Goal: Information Seeking & Learning: Learn about a topic

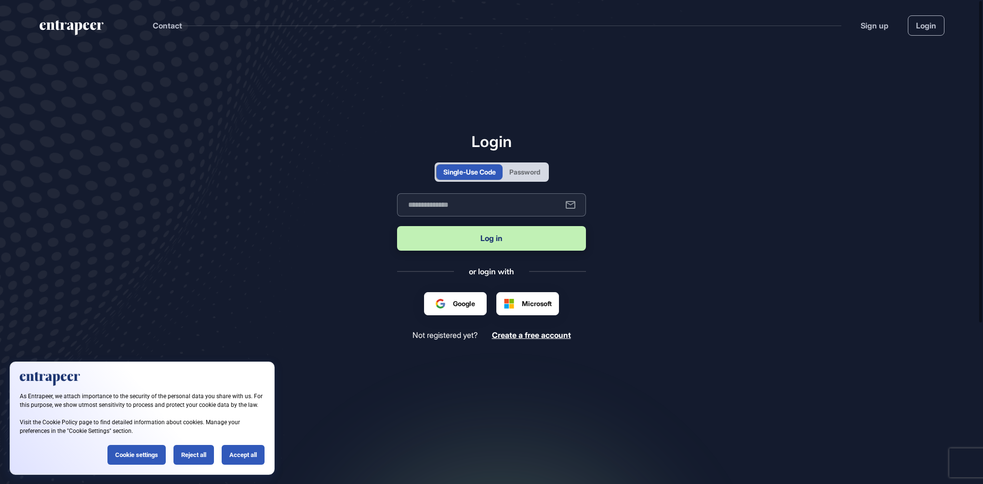
click at [461, 208] on input "text" at bounding box center [491, 204] width 189 height 23
type input "**********"
click at [522, 168] on div "Password" at bounding box center [524, 172] width 31 height 10
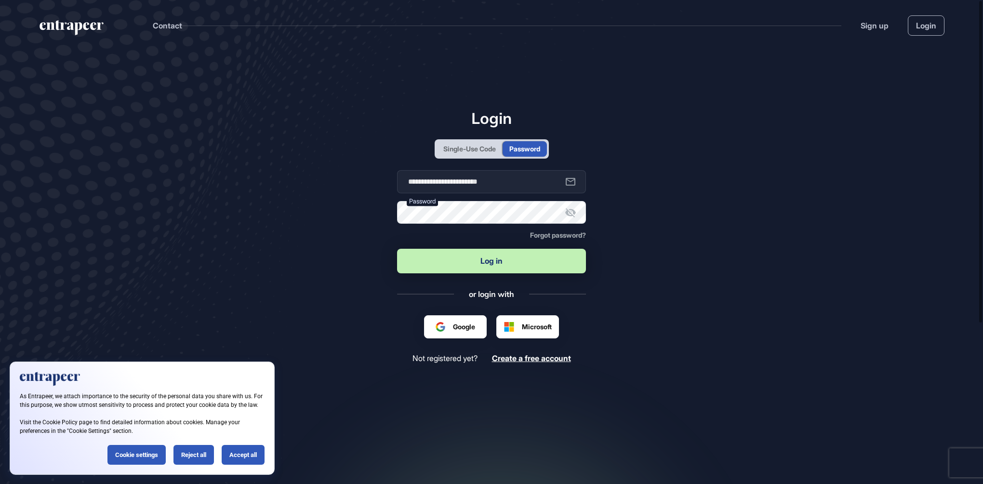
click at [476, 272] on button "Log in" at bounding box center [491, 261] width 189 height 25
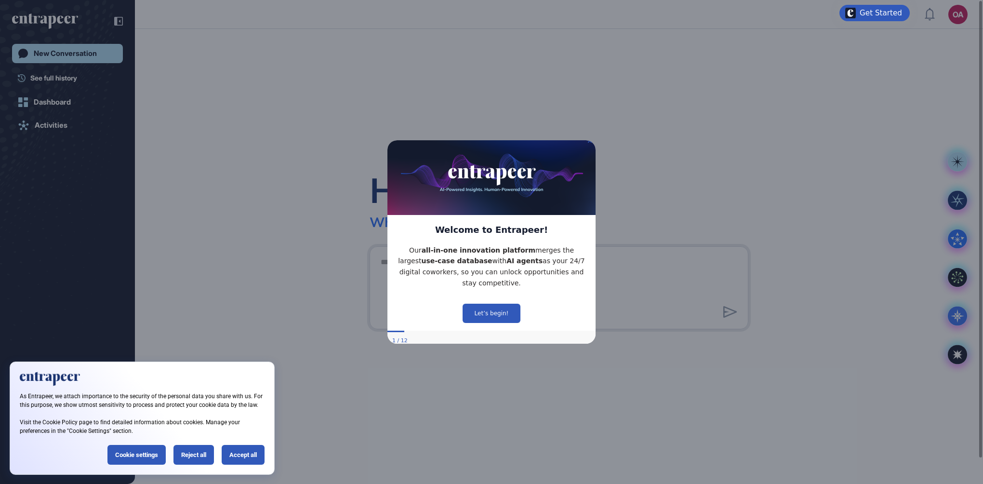
click at [646, 169] on div "Hello, [PERSON_NAME] What sparks your interest [DATE]?" at bounding box center [559, 199] width 379 height 62
click at [244, 459] on div "Accept all" at bounding box center [243, 455] width 43 height 20
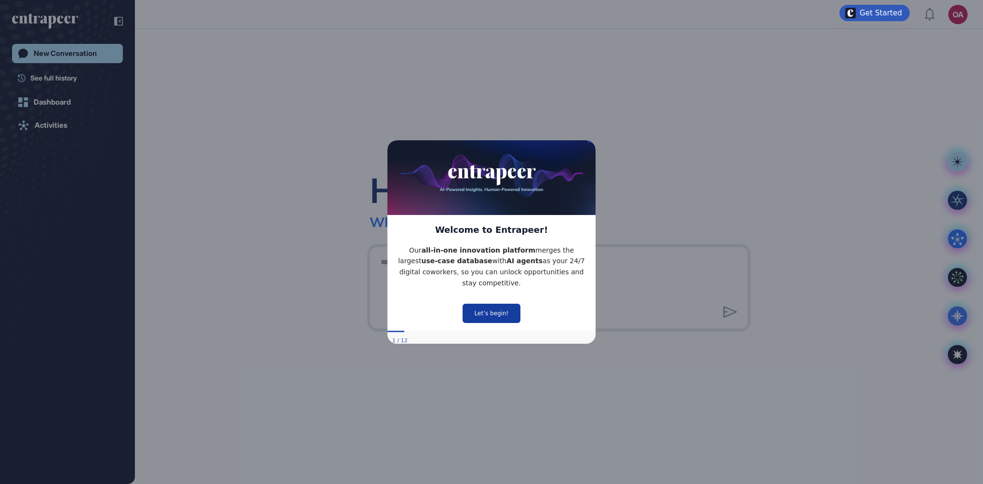
click at [495, 313] on button "Let’s begin!" at bounding box center [492, 312] width 58 height 19
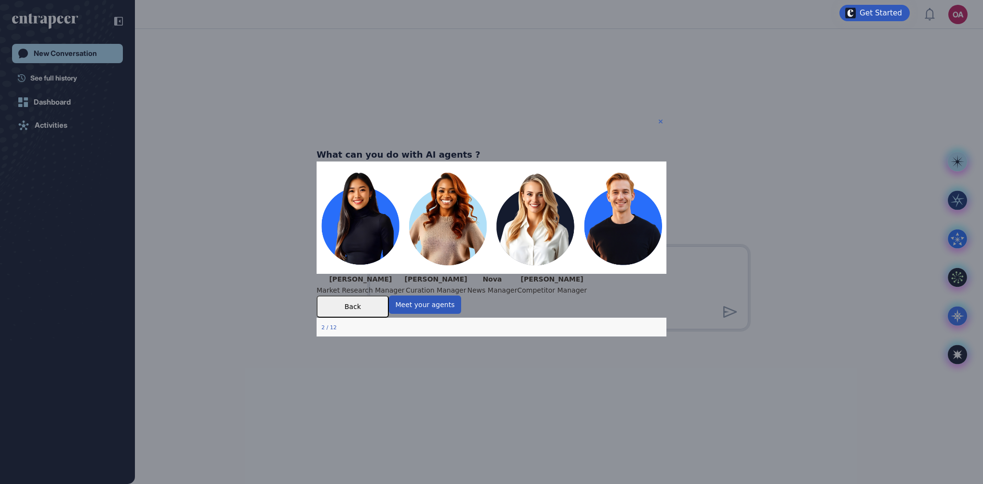
drag, startPoint x: 660, startPoint y: 121, endPoint x: 977, endPoint y: 299, distance: 363.1
click at [660, 121] on icon "Close Preview" at bounding box center [661, 122] width 4 height 4
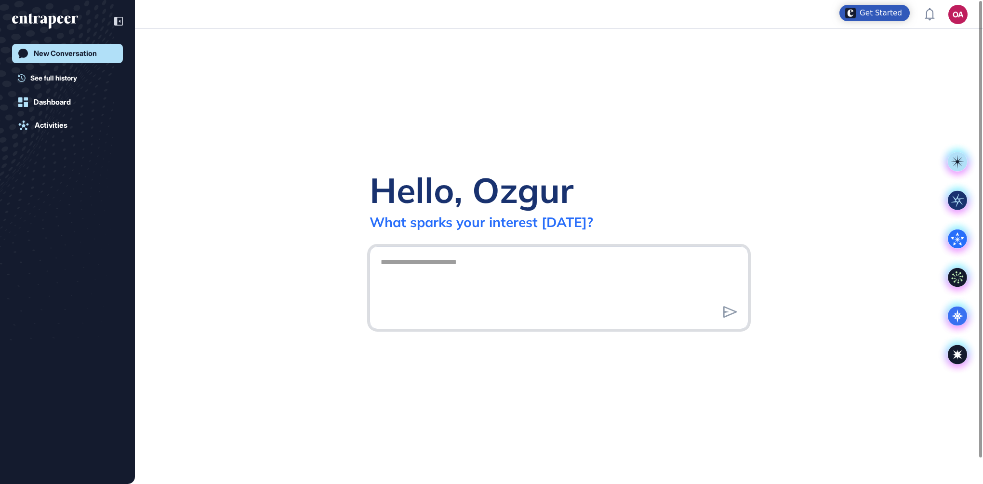
click at [426, 272] on textarea at bounding box center [559, 286] width 368 height 67
click at [66, 75] on span "See full history" at bounding box center [53, 78] width 47 height 10
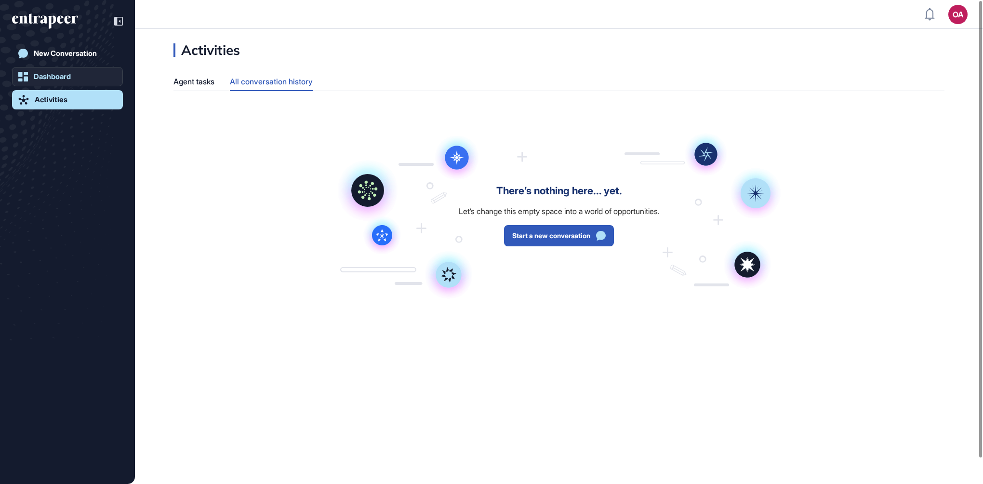
click at [67, 74] on div "Dashboard" at bounding box center [52, 76] width 37 height 9
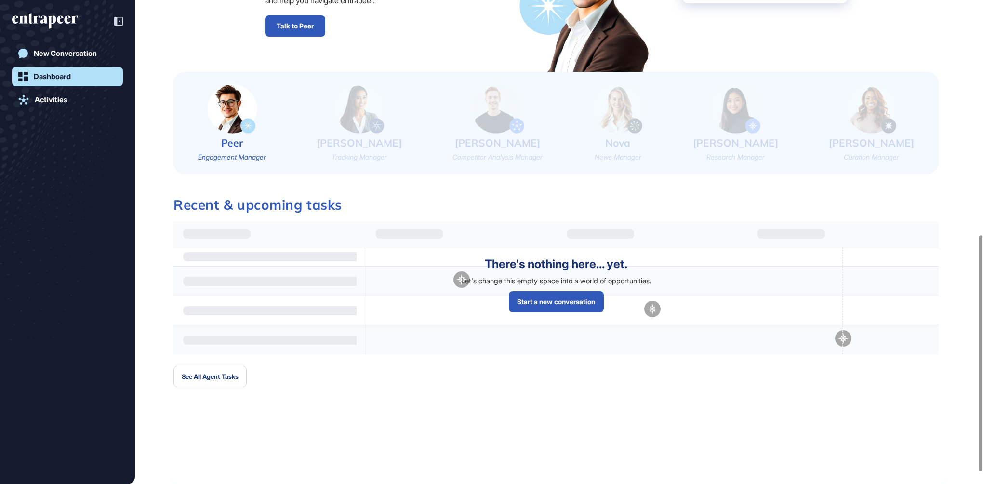
scroll to position [482, 0]
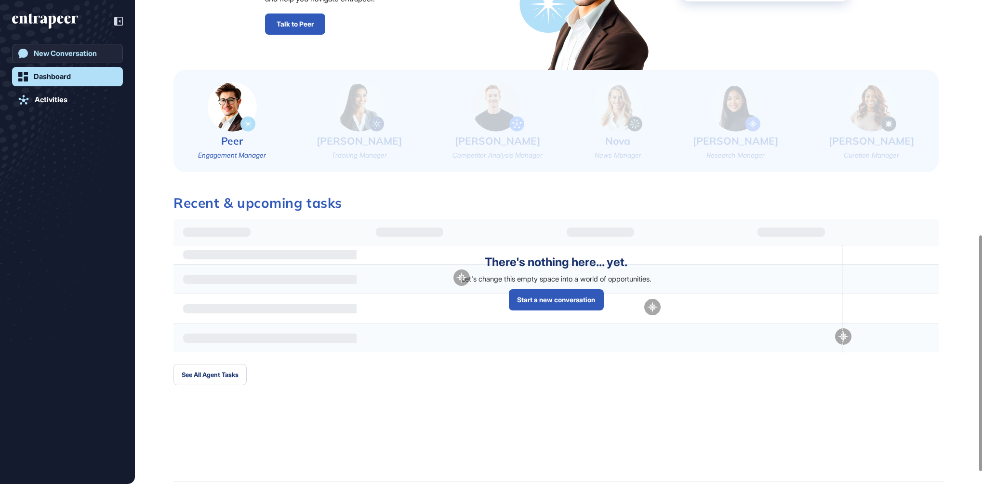
click at [60, 53] on div "New Conversation" at bounding box center [65, 53] width 63 height 9
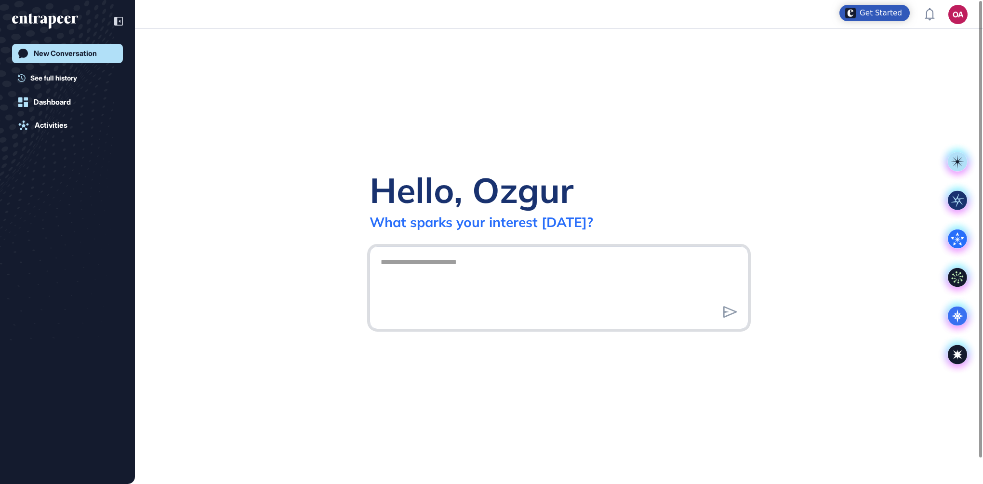
click at [461, 265] on textarea at bounding box center [559, 286] width 368 height 67
click at [385, 267] on textarea at bounding box center [559, 286] width 368 height 67
paste textarea "**********"
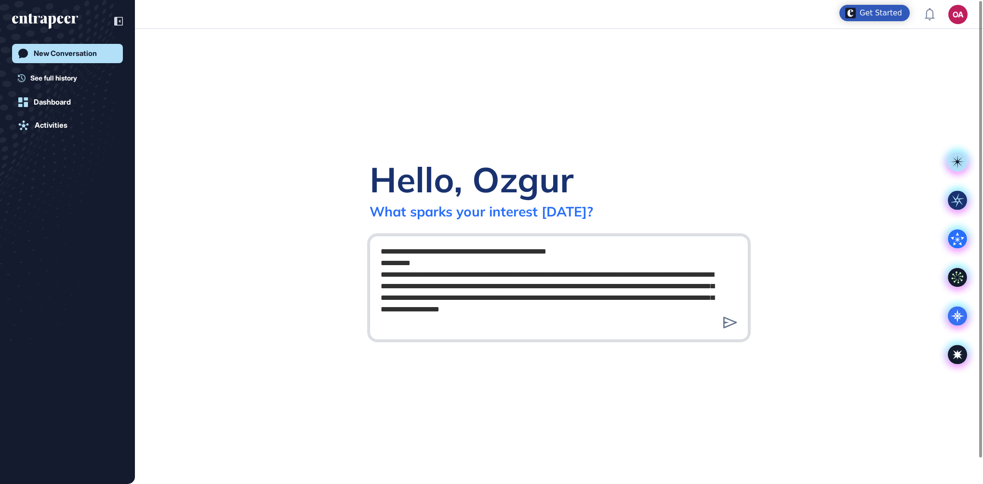
click at [470, 333] on div "**********" at bounding box center [559, 288] width 379 height 104
click at [473, 324] on textarea "**********" at bounding box center [559, 286] width 368 height 89
drag, startPoint x: 612, startPoint y: 248, endPoint x: 382, endPoint y: 236, distance: 230.2
click at [382, 236] on div "**********" at bounding box center [559, 288] width 379 height 104
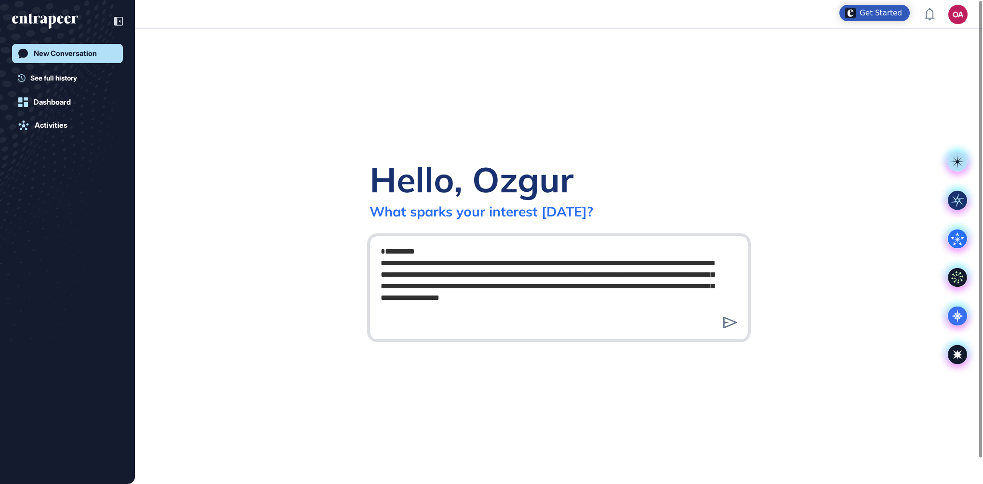
click at [473, 326] on textarea "**********" at bounding box center [559, 286] width 368 height 89
type textarea "**********"
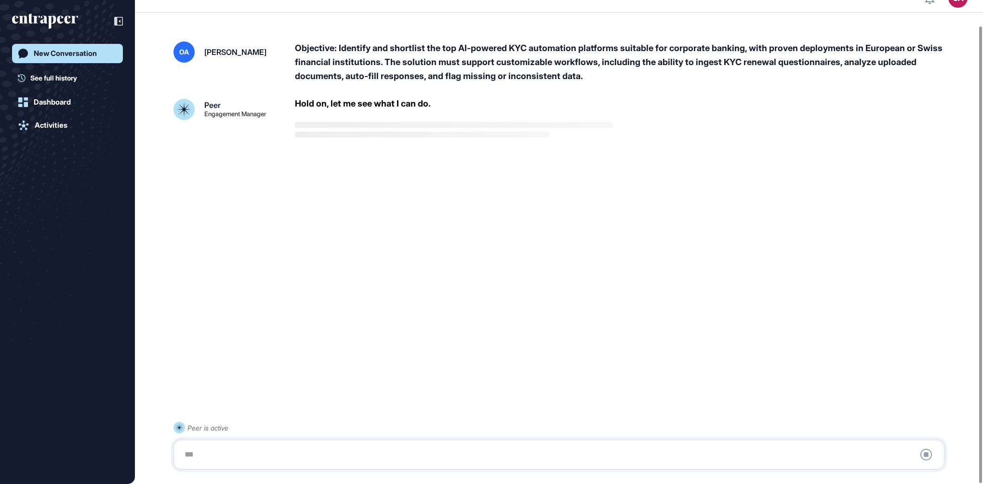
scroll to position [27, 0]
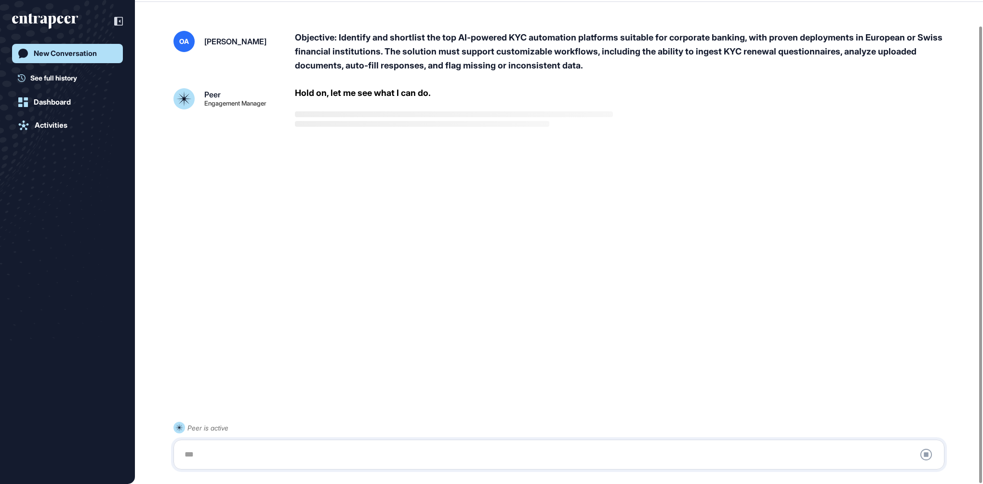
click at [295, 453] on div at bounding box center [559, 454] width 760 height 19
click at [293, 450] on div at bounding box center [559, 454] width 760 height 19
click at [215, 452] on div at bounding box center [559, 454] width 760 height 19
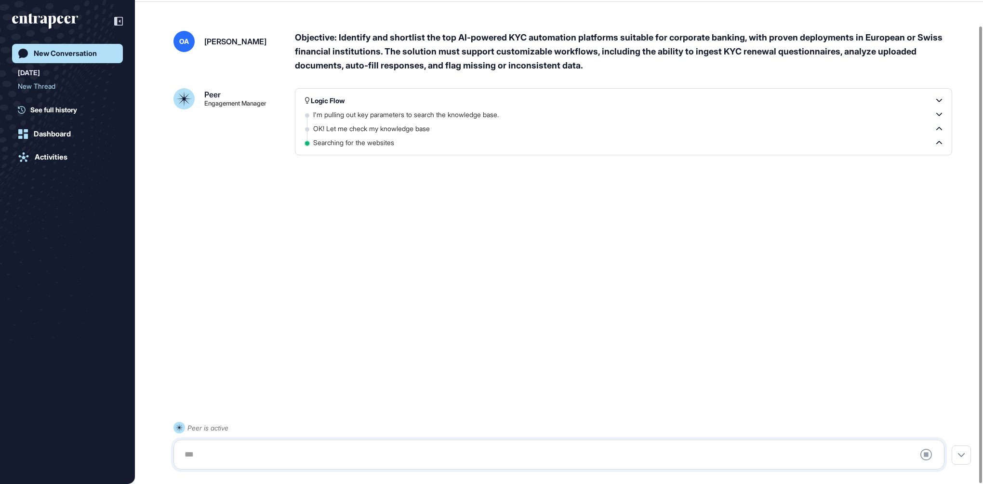
click at [195, 450] on div at bounding box center [559, 454] width 760 height 19
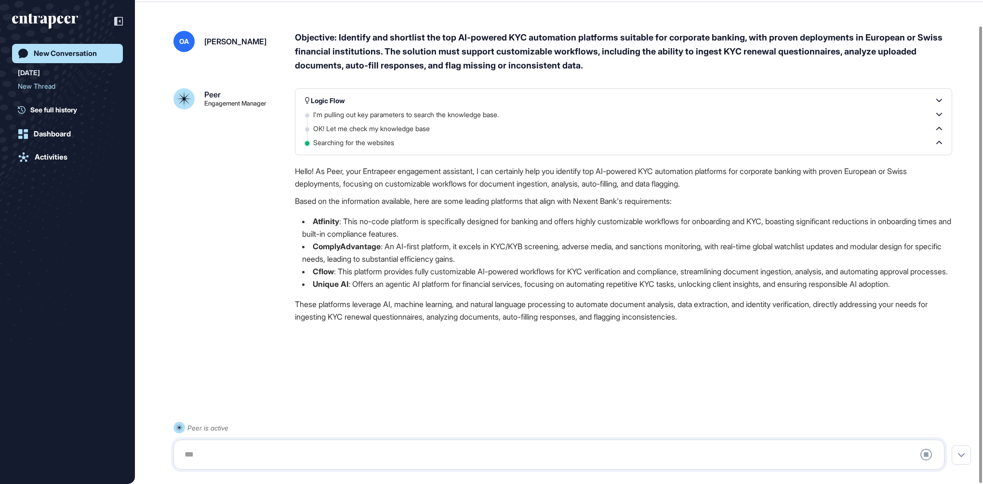
click at [328, 442] on div "Stop Query" at bounding box center [558, 454] width 771 height 30
click at [275, 460] on div at bounding box center [559, 454] width 760 height 19
drag, startPoint x: 210, startPoint y: 453, endPoint x: 210, endPoint y: 447, distance: 6.8
click at [210, 453] on div at bounding box center [559, 454] width 760 height 19
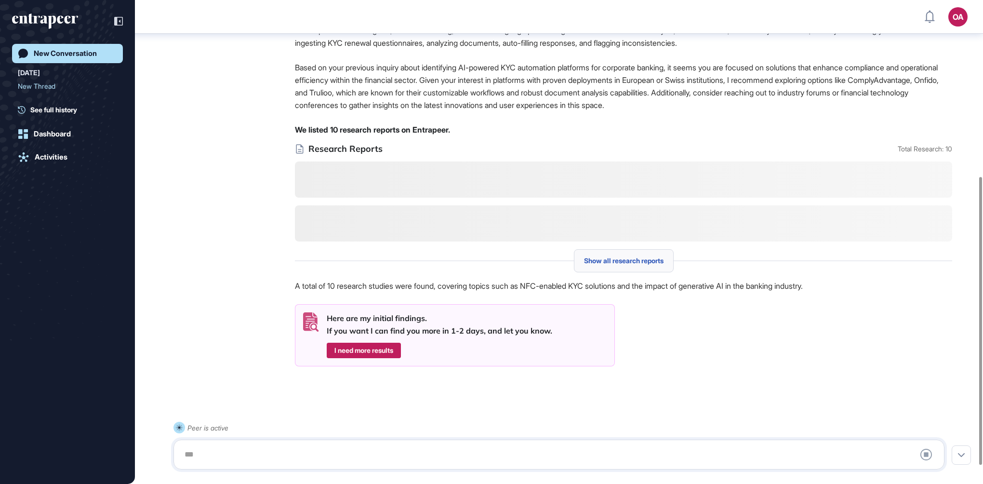
scroll to position [326, 0]
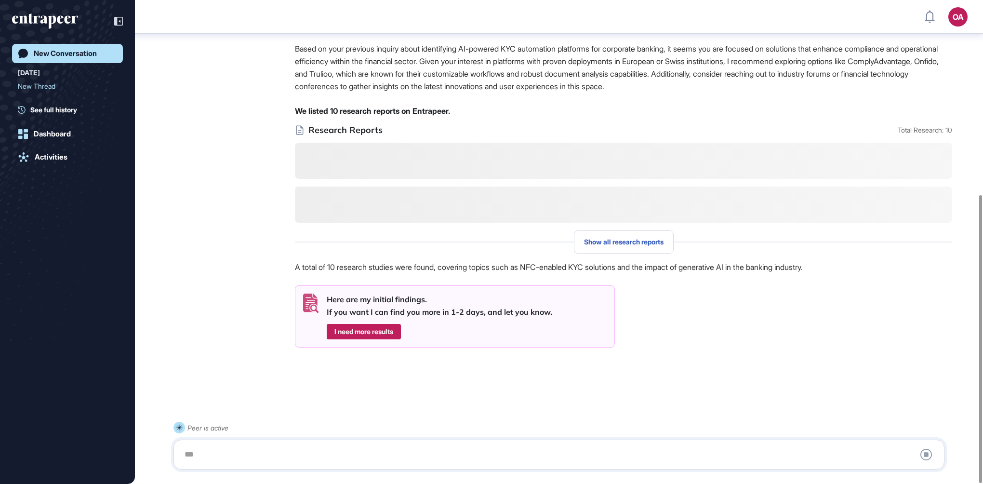
click at [365, 446] on div at bounding box center [559, 454] width 760 height 19
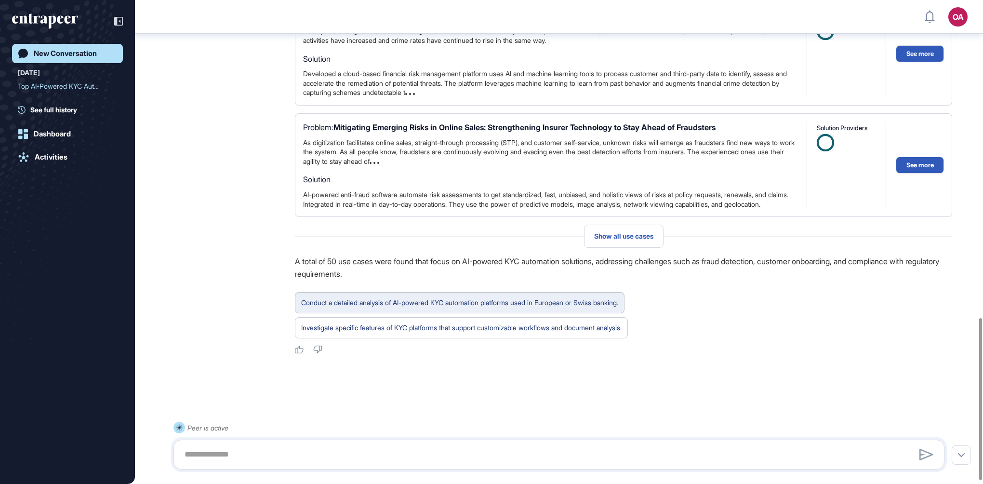
scroll to position [962, 0]
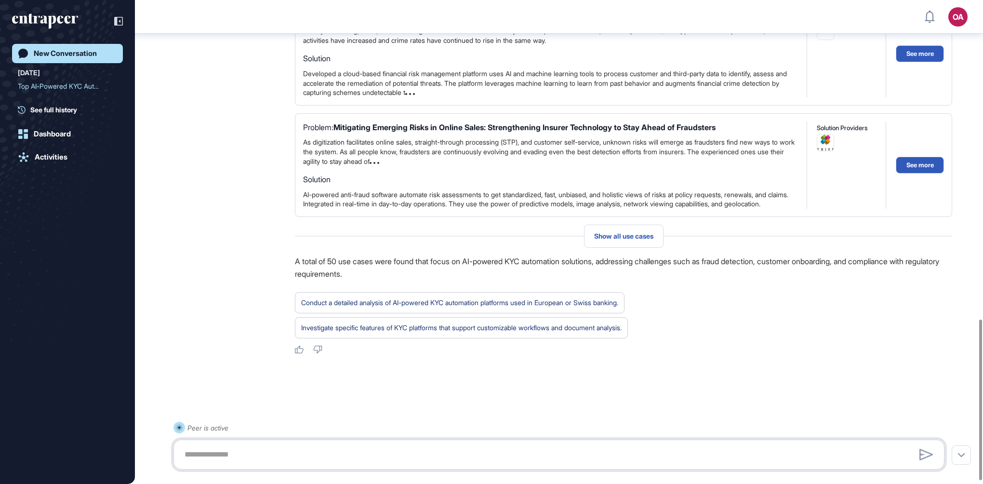
click at [286, 452] on textarea at bounding box center [559, 454] width 760 height 19
paste textarea "**********"
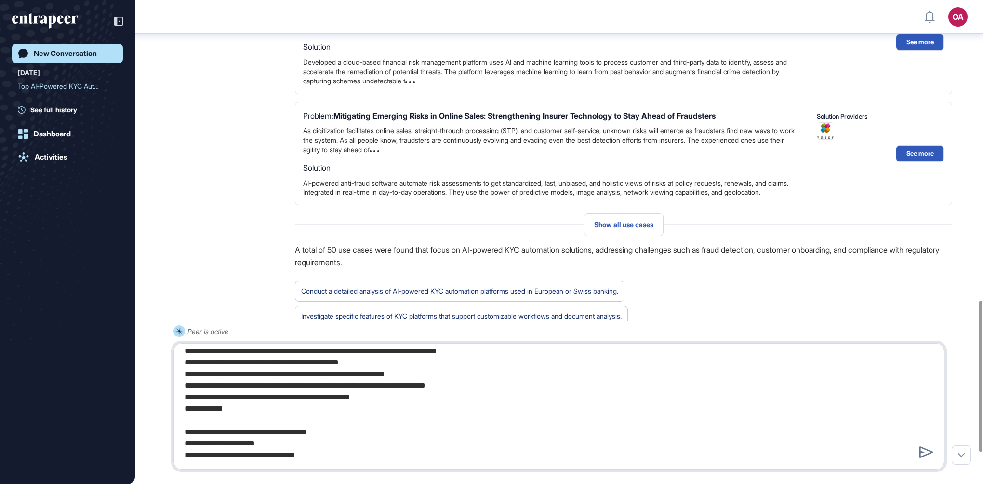
scroll to position [61, 0]
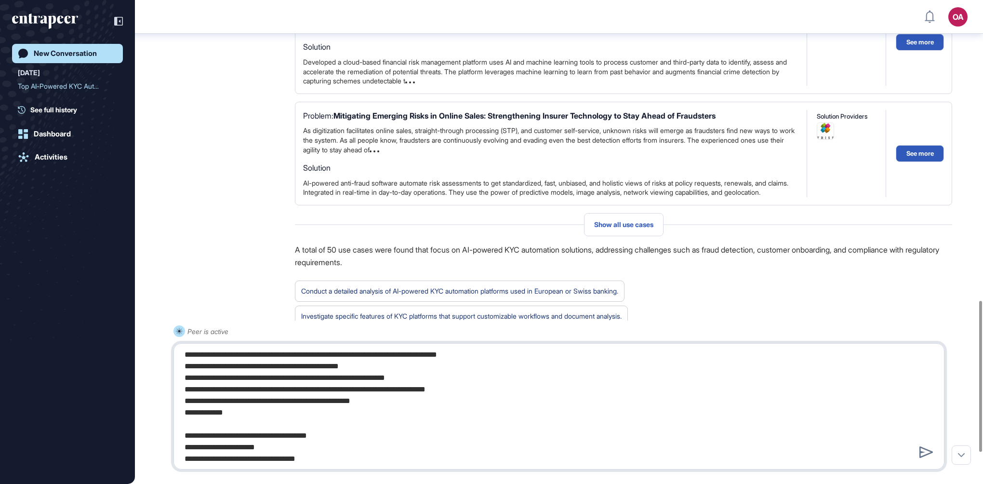
drag, startPoint x: 387, startPoint y: 354, endPoint x: 262, endPoint y: 360, distance: 124.9
click at [262, 360] on textarea "**********" at bounding box center [559, 406] width 760 height 116
click at [252, 411] on textarea "**********" at bounding box center [559, 406] width 760 height 116
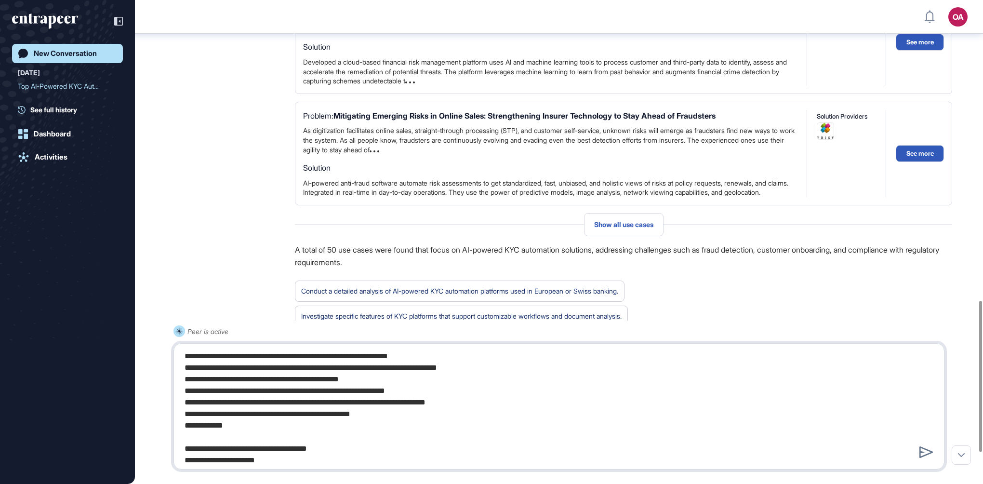
scroll to position [48, 0]
type textarea "**********"
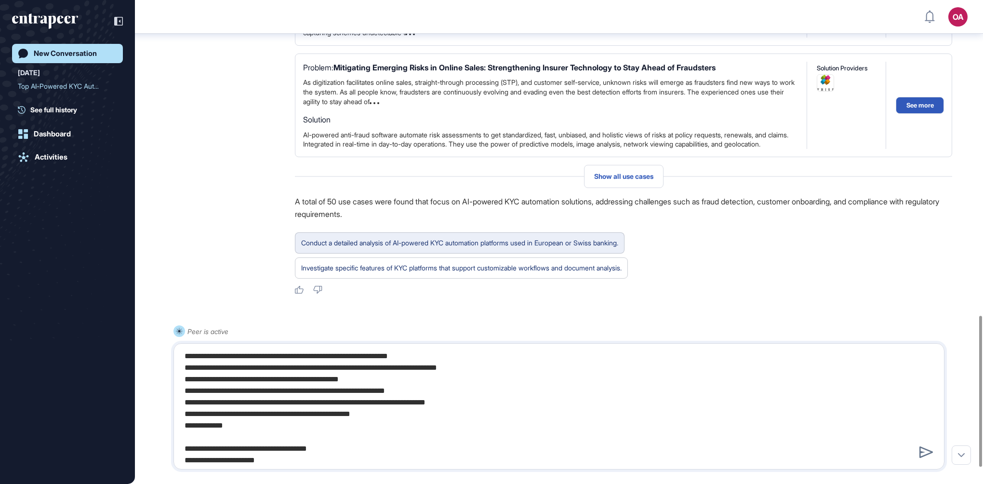
click at [500, 249] on div "Conduct a detailed analysis of AI-powered KYC automation platforms used in Euro…" at bounding box center [459, 243] width 317 height 13
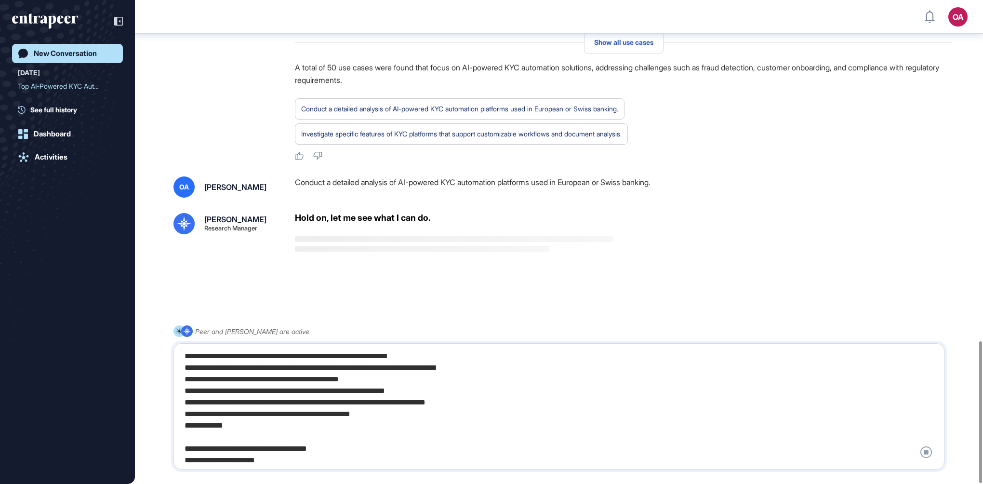
scroll to position [1164, 0]
click at [285, 383] on div "**********" at bounding box center [559, 406] width 760 height 116
click at [298, 372] on div "**********" at bounding box center [559, 406] width 760 height 116
drag, startPoint x: 306, startPoint y: 370, endPoint x: 341, endPoint y: 428, distance: 68.1
click at [341, 428] on div "**********" at bounding box center [559, 406] width 760 height 116
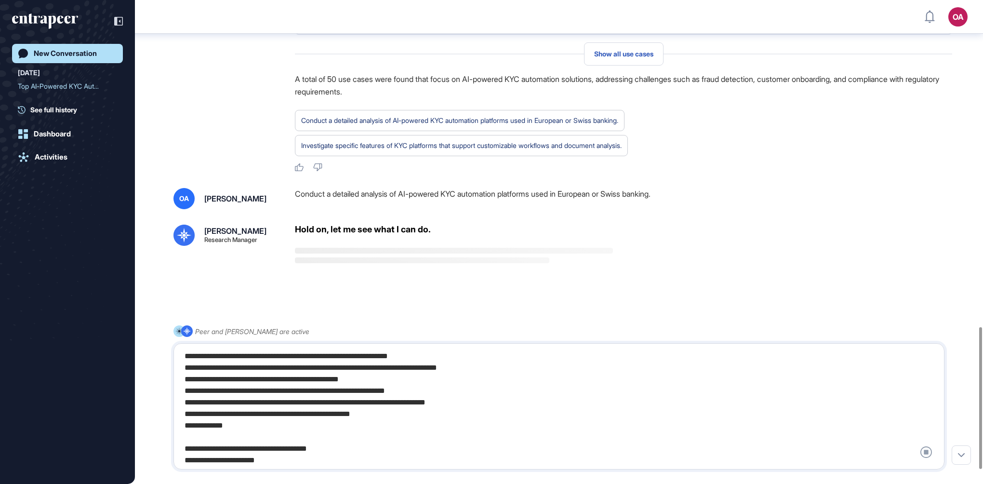
scroll to position [1116, 0]
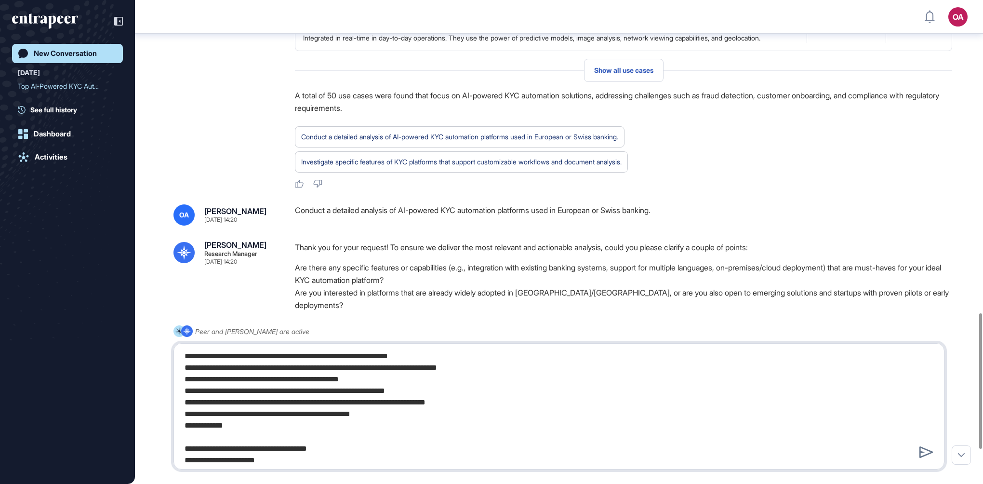
click at [289, 424] on textarea "**********" at bounding box center [559, 406] width 760 height 116
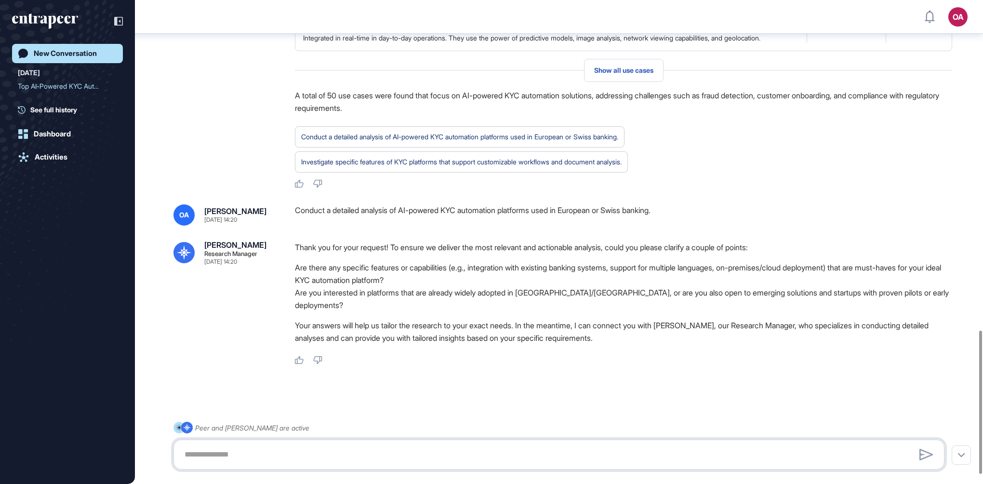
scroll to position [1146, 0]
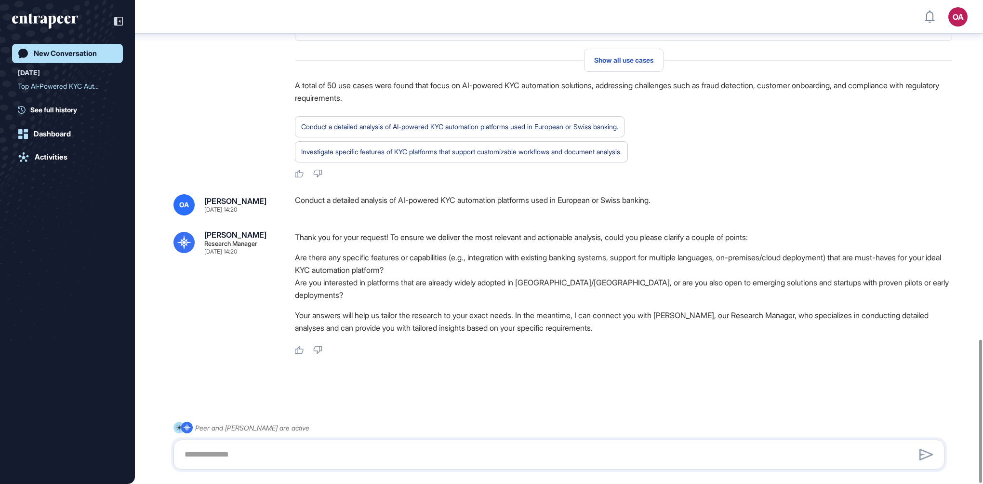
click at [395, 256] on li "Are there any specific features or capabilities (e.g., integration with existin…" at bounding box center [623, 263] width 657 height 25
click at [243, 441] on div at bounding box center [558, 454] width 771 height 30
click at [240, 452] on textarea at bounding box center [559, 454] width 760 height 19
click at [224, 452] on textarea at bounding box center [559, 454] width 760 height 19
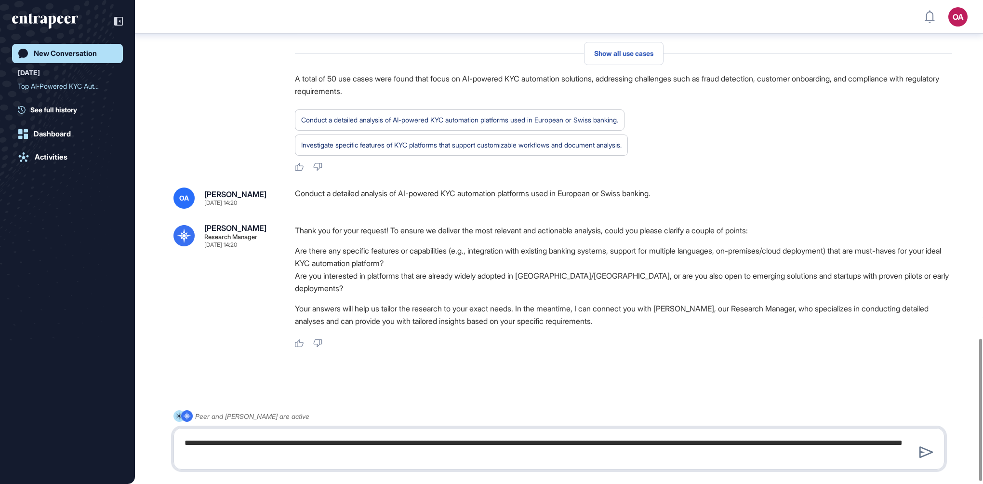
type textarea "**********"
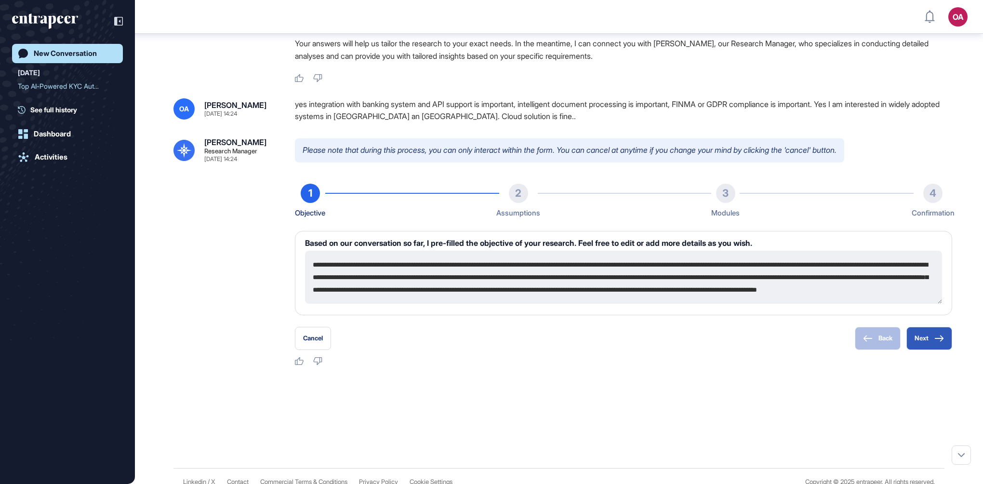
scroll to position [1421, 0]
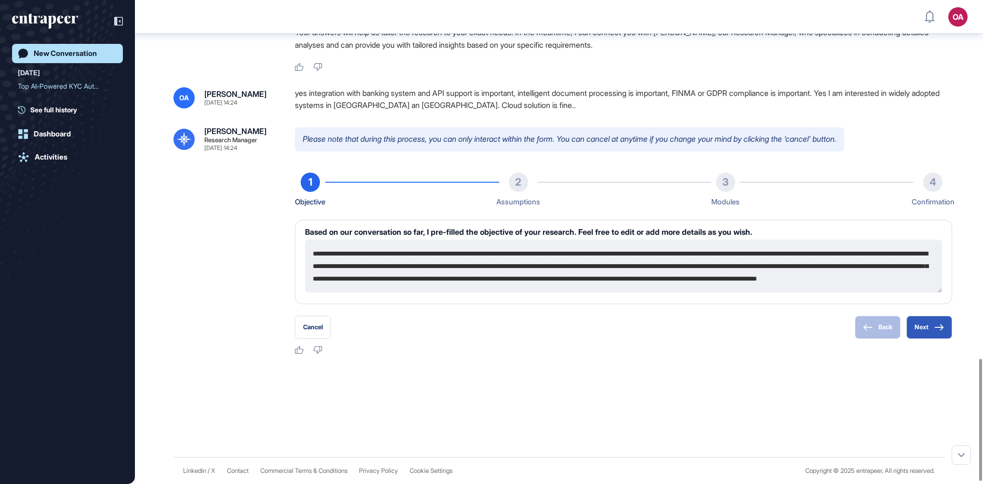
click at [496, 258] on textarea "**********" at bounding box center [623, 266] width 637 height 53
click at [932, 332] on button "Next" at bounding box center [929, 327] width 46 height 23
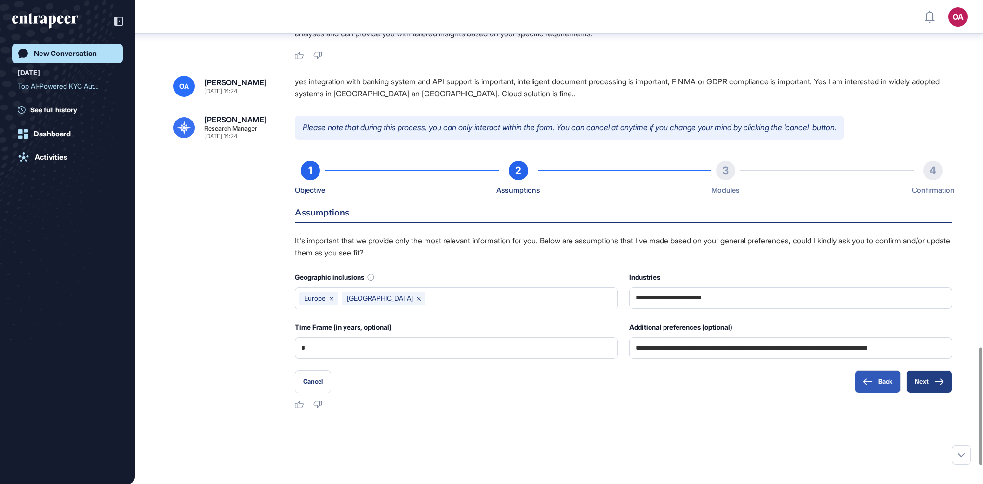
click at [931, 393] on button "Next" at bounding box center [929, 381] width 46 height 23
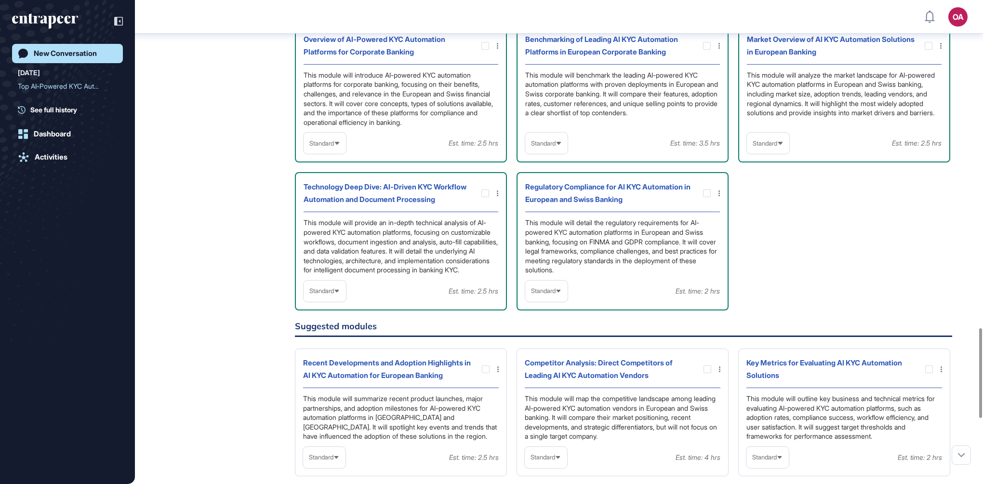
scroll to position [1770, 0]
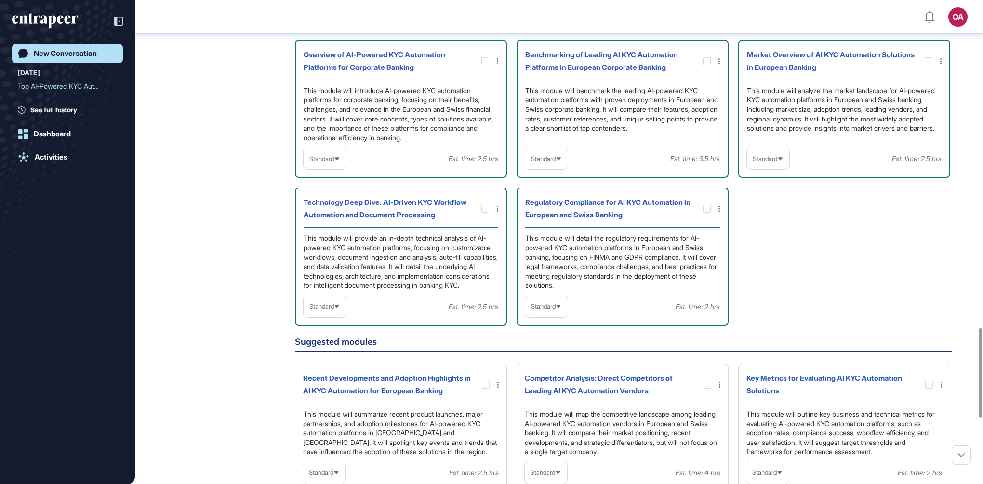
click at [384, 74] on div "Overview of AI-Powered KYC Automation Platforms for Corporate Banking" at bounding box center [389, 61] width 171 height 25
click at [374, 141] on div "This module will introduce AI-powered KYC automation platforms for corporate ba…" at bounding box center [401, 114] width 195 height 57
click at [331, 162] on span "Standard" at bounding box center [321, 158] width 25 height 7
click at [378, 143] on div "This module will introduce AI-powered KYC automation platforms for corporate ba…" at bounding box center [401, 114] width 195 height 57
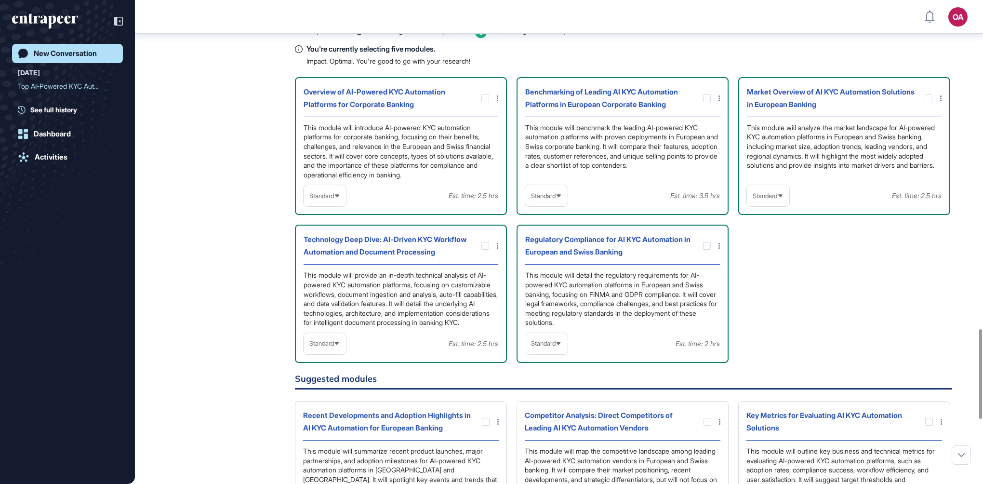
scroll to position [1690, 0]
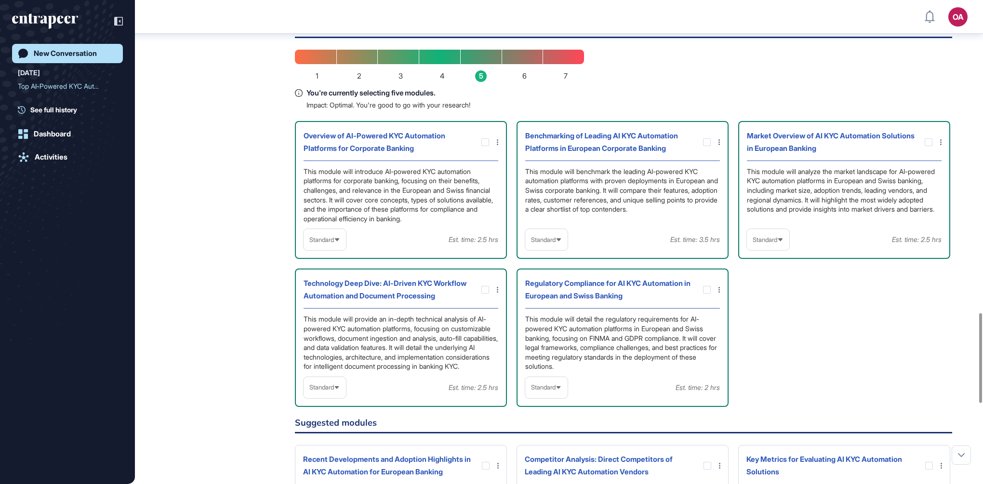
click at [426, 224] on div "This module will introduce AI-powered KYC automation platforms for corporate ba…" at bounding box center [401, 195] width 195 height 57
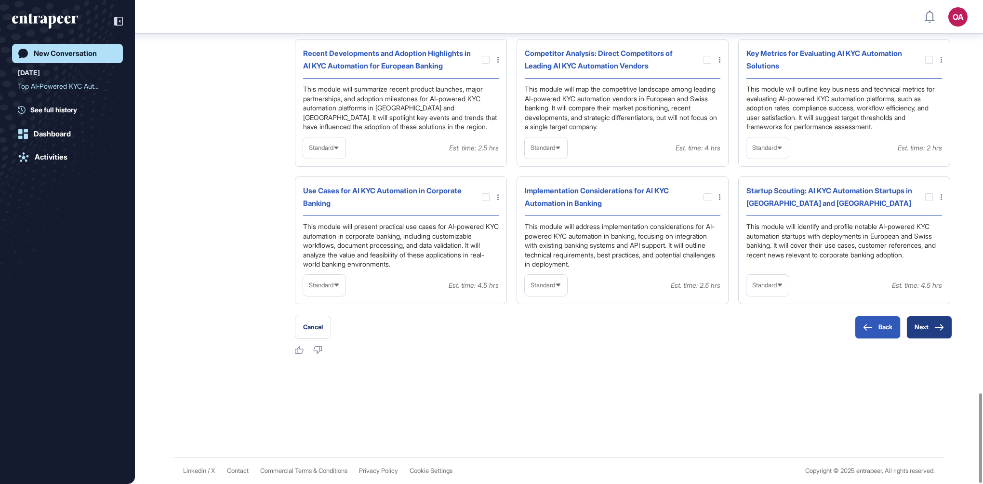
click at [932, 321] on button "Next" at bounding box center [929, 327] width 46 height 23
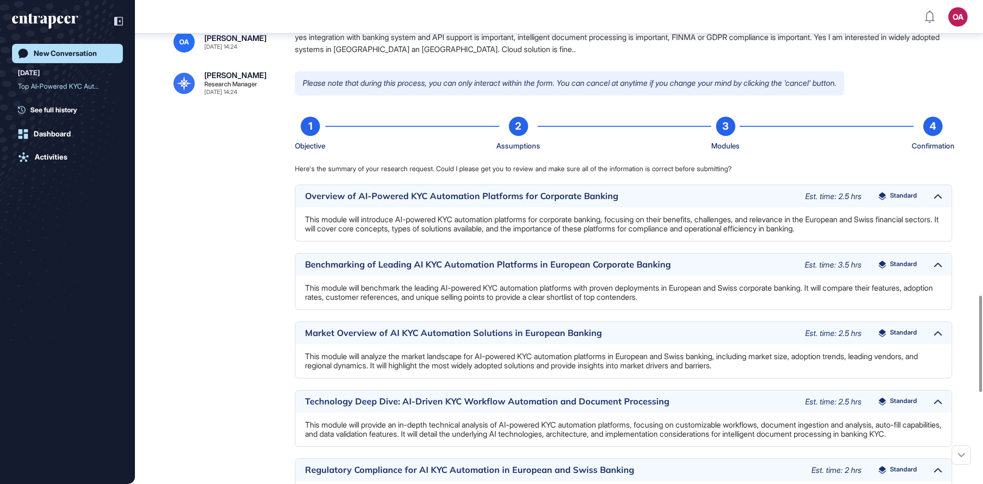
scroll to position [1481, 0]
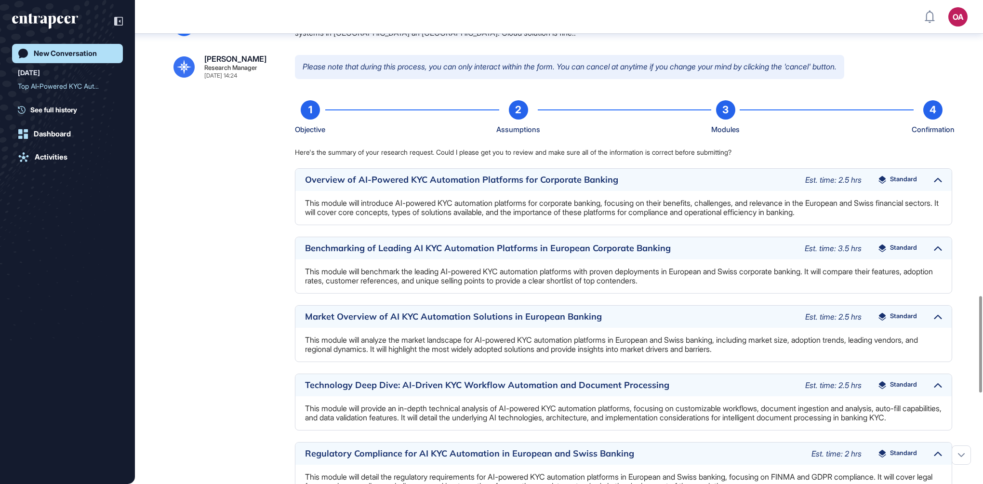
click at [833, 217] on p "This module will introduce AI-powered KYC automation platforms for corporate ba…" at bounding box center [623, 208] width 637 height 18
click at [524, 217] on p "This module will introduce AI-powered KYC automation platforms for corporate ba…" at bounding box center [623, 208] width 637 height 18
click at [541, 184] on div "Overview of AI-Powered KYC Automation Platforms for Corporate Banking" at bounding box center [550, 179] width 491 height 9
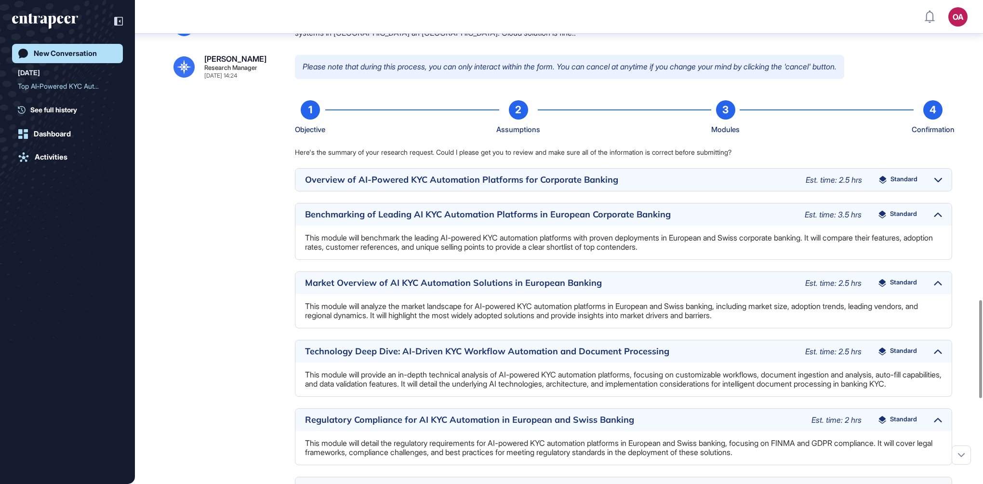
click at [541, 184] on div "Overview of AI-Powered KYC Automation Platforms for Corporate Banking" at bounding box center [550, 179] width 491 height 9
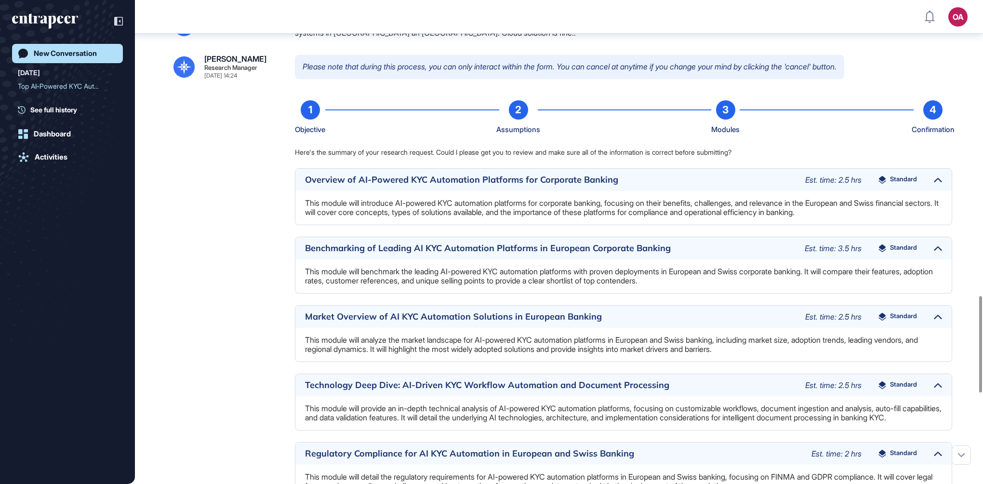
click at [940, 251] on icon at bounding box center [938, 248] width 8 height 4
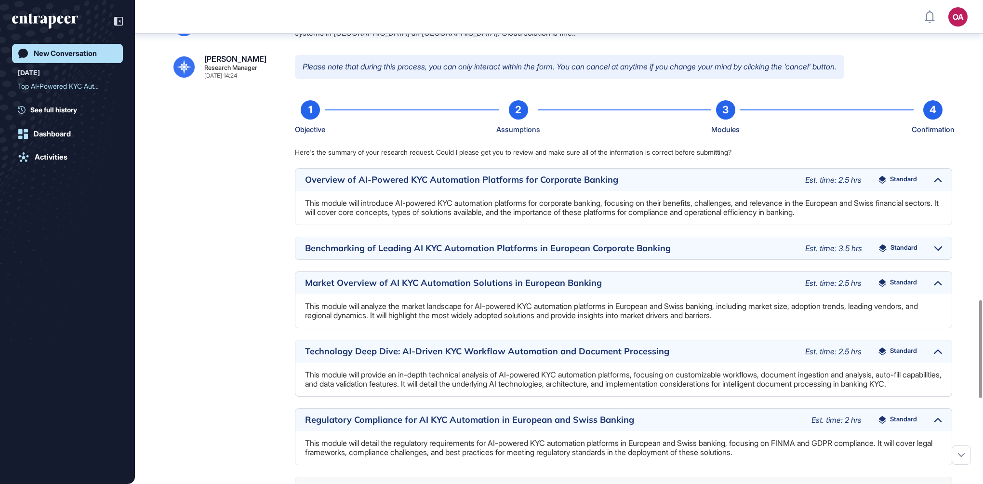
click at [940, 251] on icon at bounding box center [938, 248] width 8 height 4
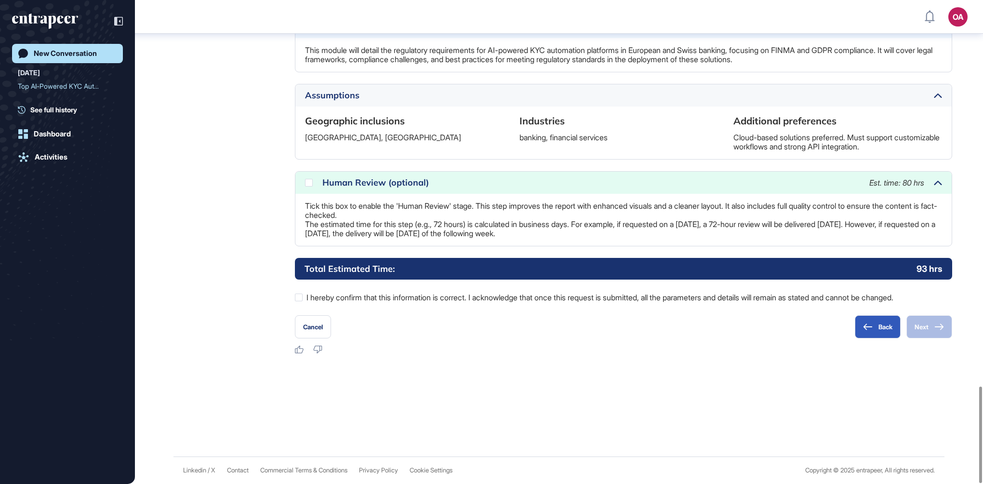
scroll to position [1936, 0]
click at [0, 0] on icon at bounding box center [0, 0] width 0 height 0
click at [379, 298] on label "I hereby confirm that this information is correct. I acknowledge that once this…" at bounding box center [623, 297] width 657 height 13
click at [877, 331] on button "Back" at bounding box center [878, 326] width 46 height 23
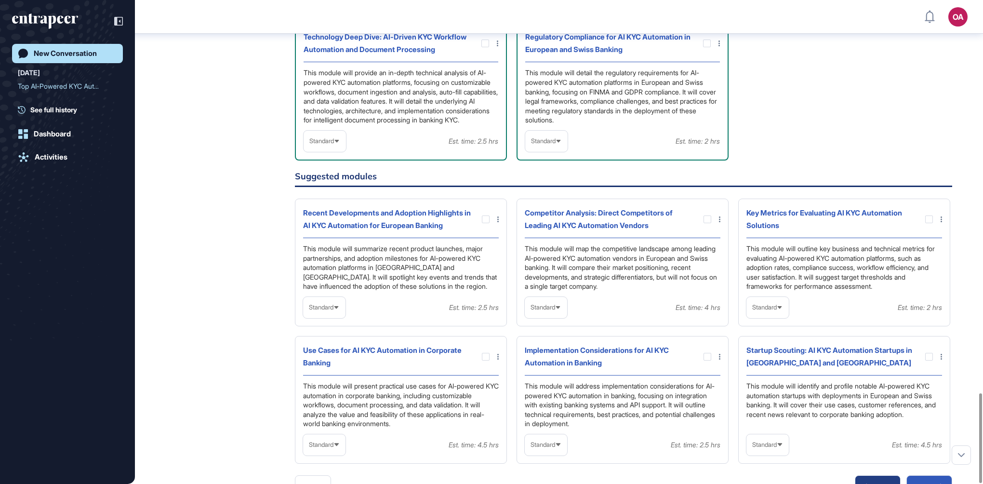
scroll to position [2123, 0]
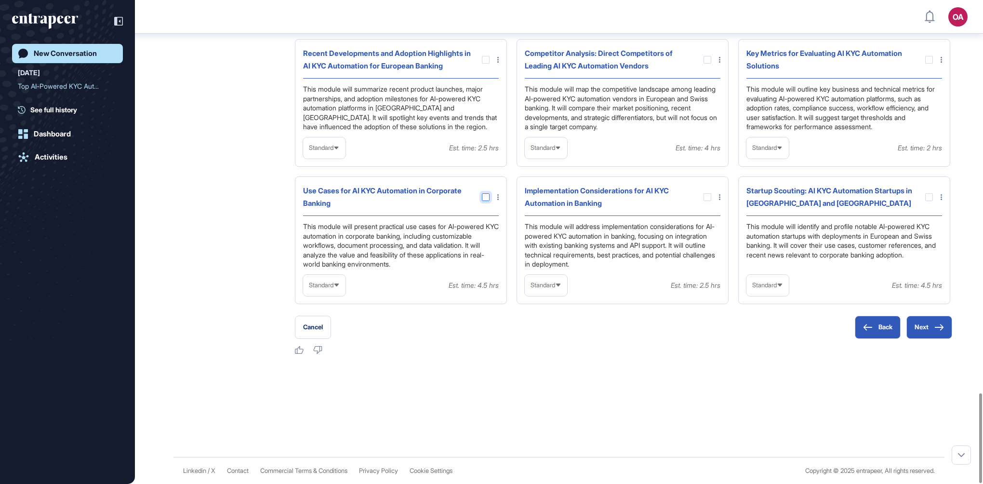
click at [486, 196] on div at bounding box center [486, 197] width 8 height 8
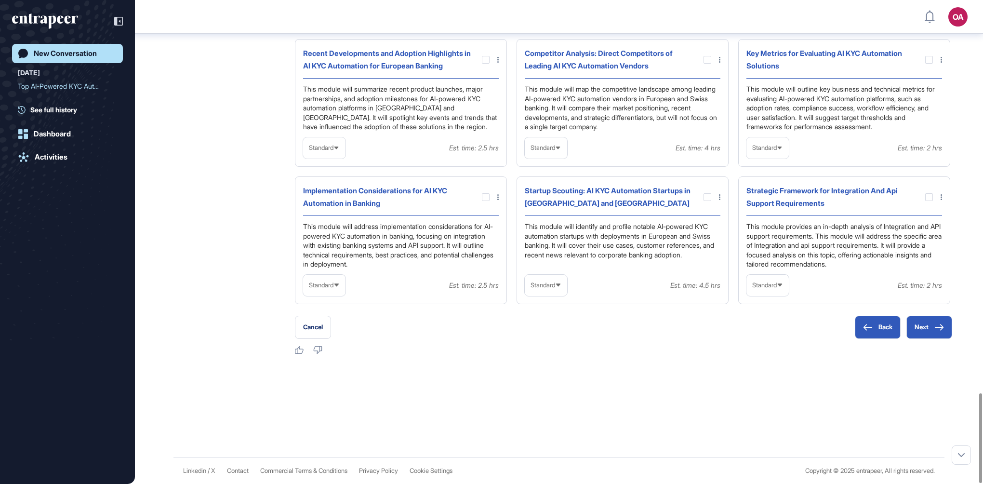
click at [486, 196] on div at bounding box center [486, 197] width 8 height 8
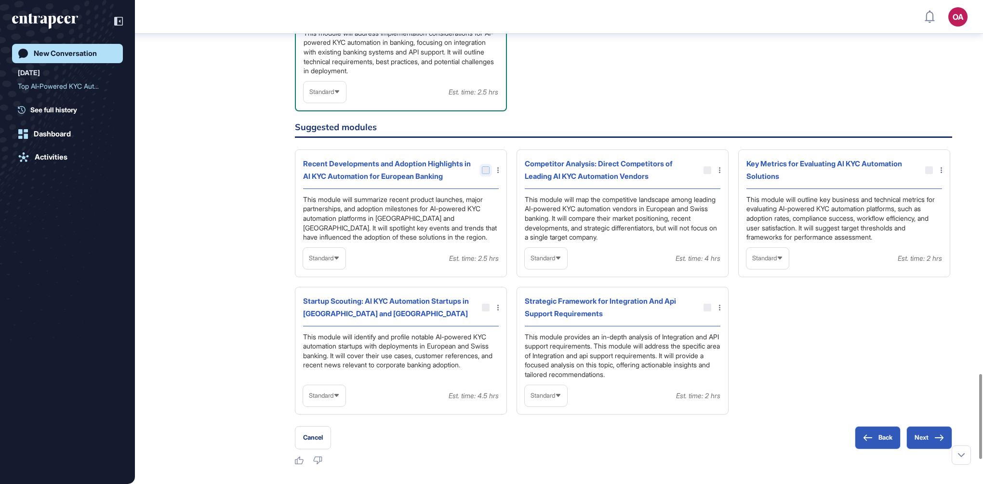
click at [487, 174] on div at bounding box center [486, 170] width 8 height 8
click at [488, 174] on div at bounding box center [486, 170] width 8 height 8
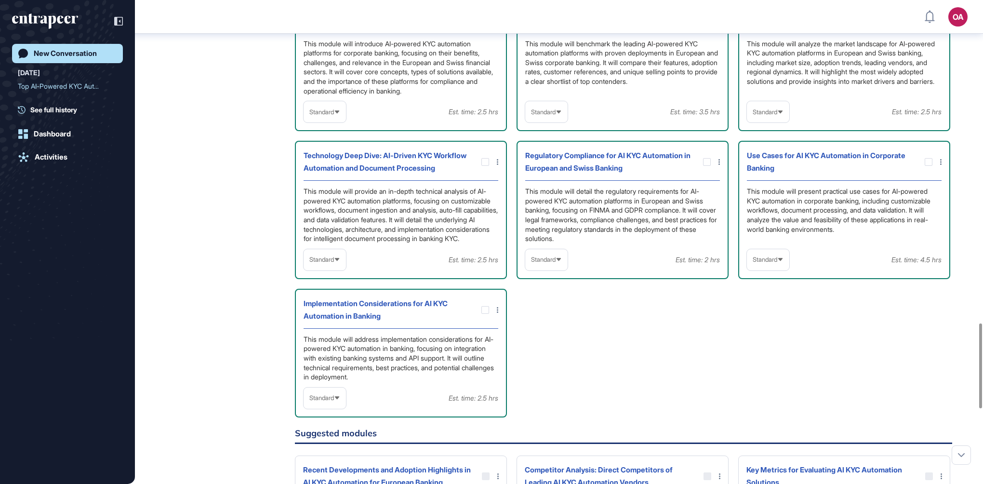
scroll to position [1842, 0]
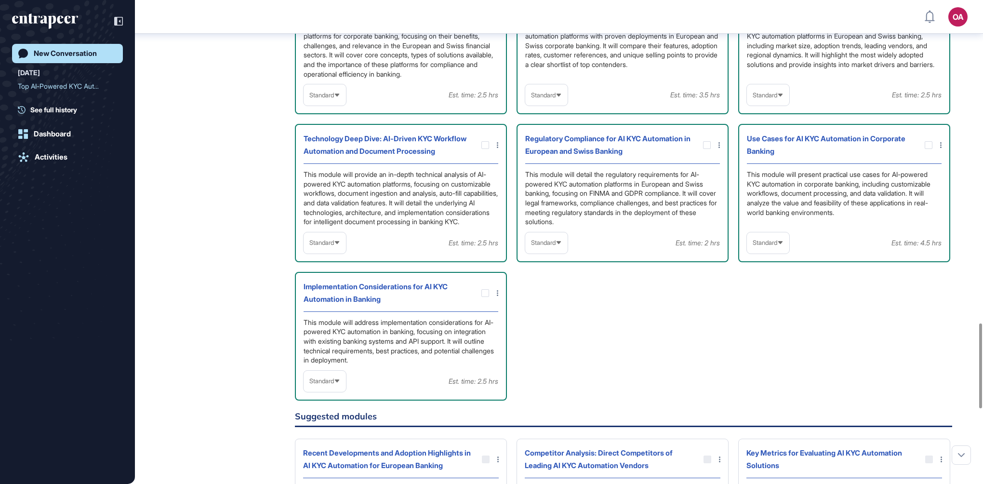
click at [480, 297] on div at bounding box center [484, 293] width 27 height 8
click at [0, 0] on icon at bounding box center [0, 0] width 0 height 0
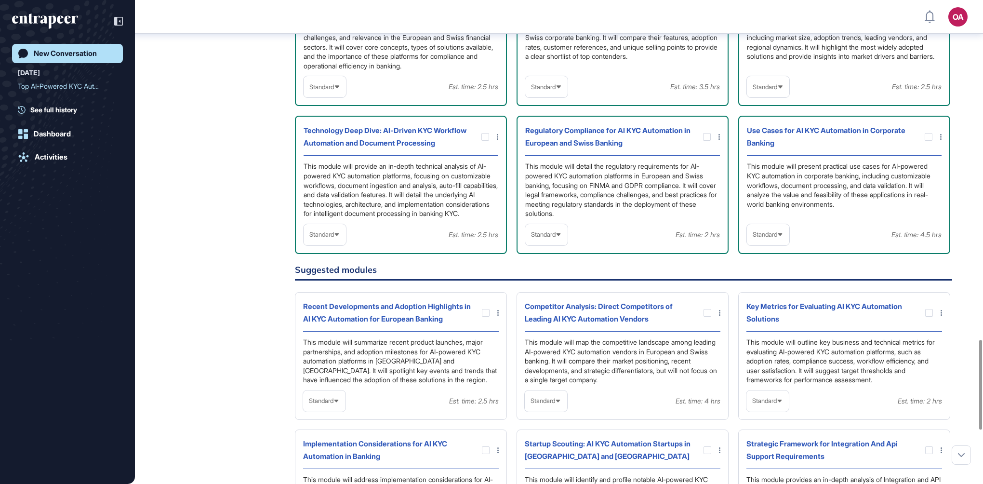
scroll to position [1834, 0]
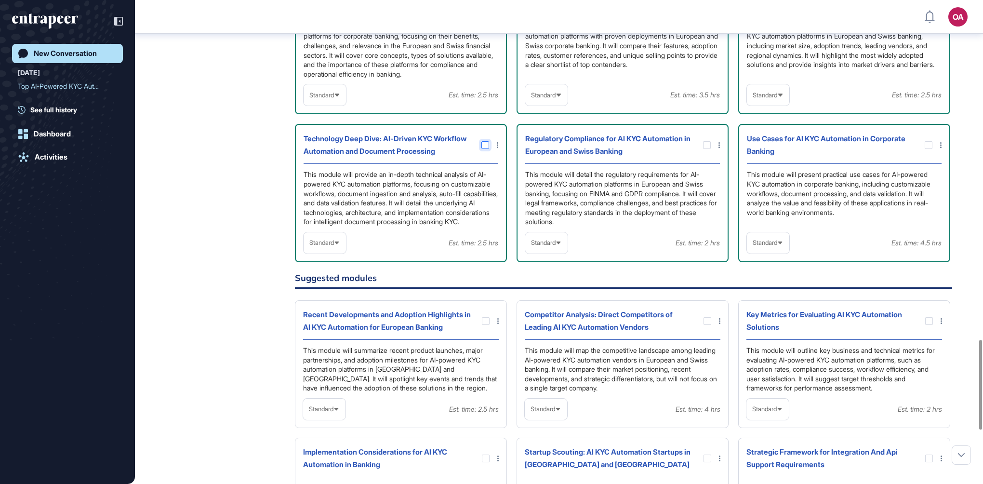
click at [0, 0] on icon at bounding box center [0, 0] width 0 height 0
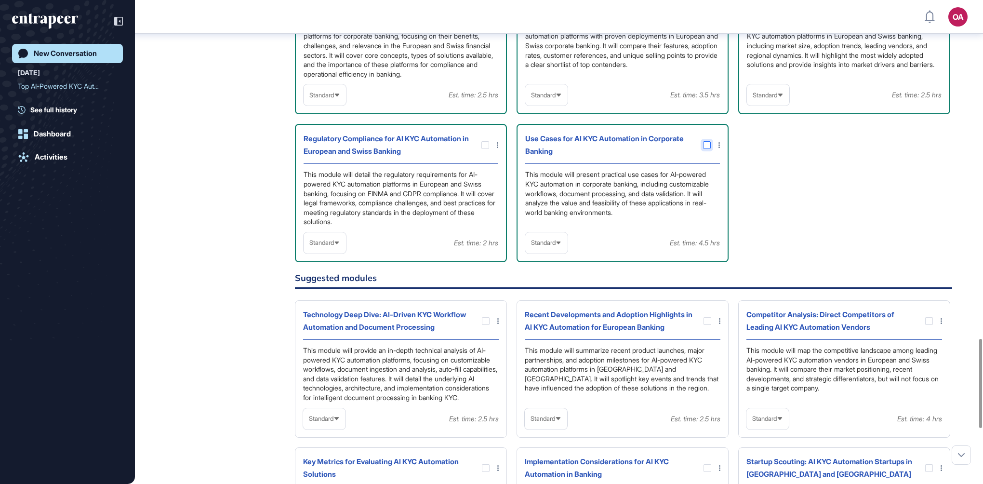
click at [709, 149] on div at bounding box center [707, 145] width 8 height 8
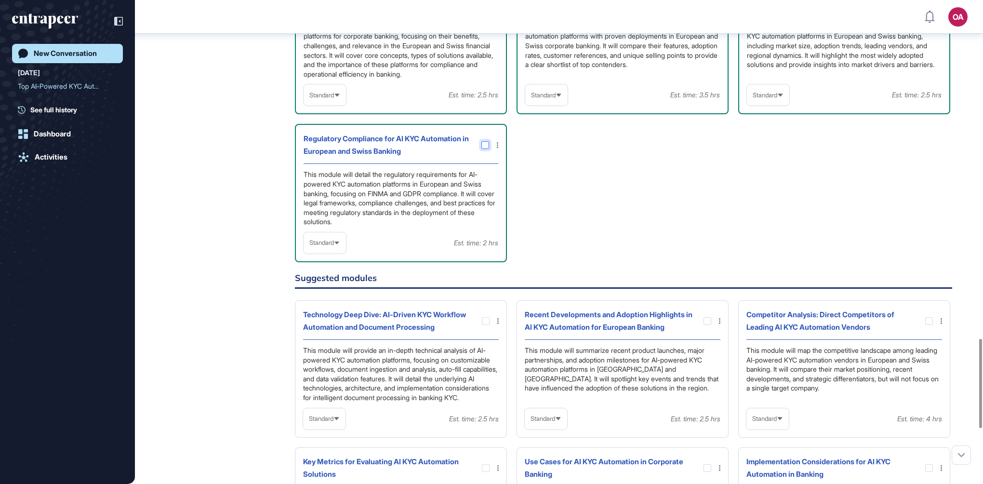
click at [0, 0] on icon at bounding box center [0, 0] width 0 height 0
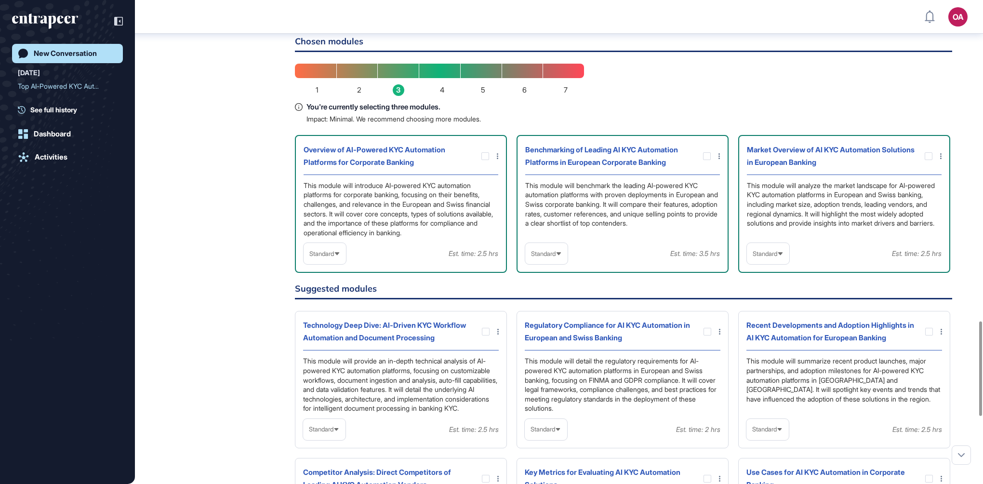
scroll to position [1641, 0]
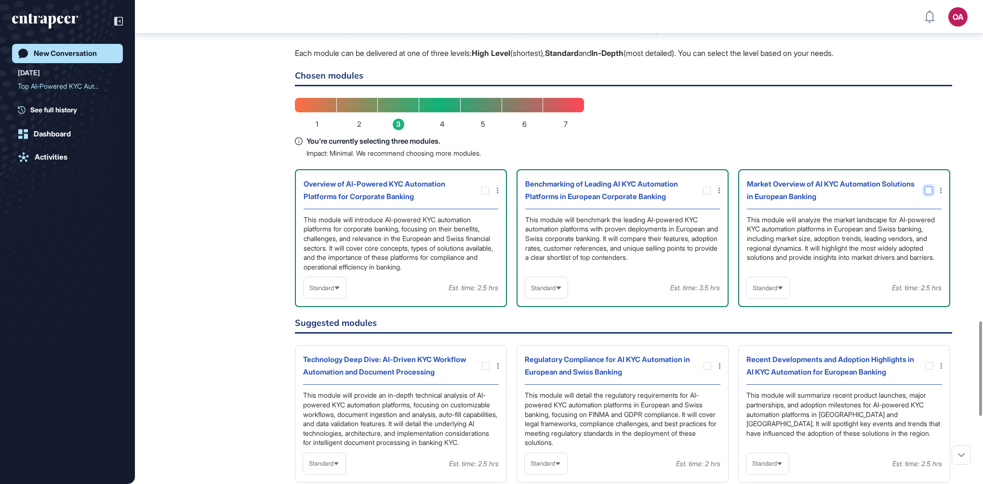
click at [0, 0] on icon at bounding box center [0, 0] width 0 height 0
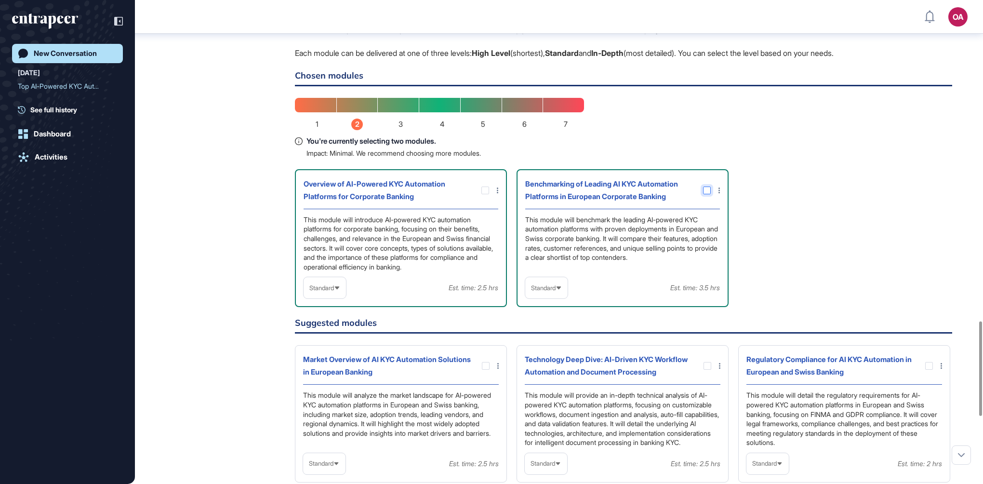
click at [709, 194] on div at bounding box center [707, 190] width 8 height 8
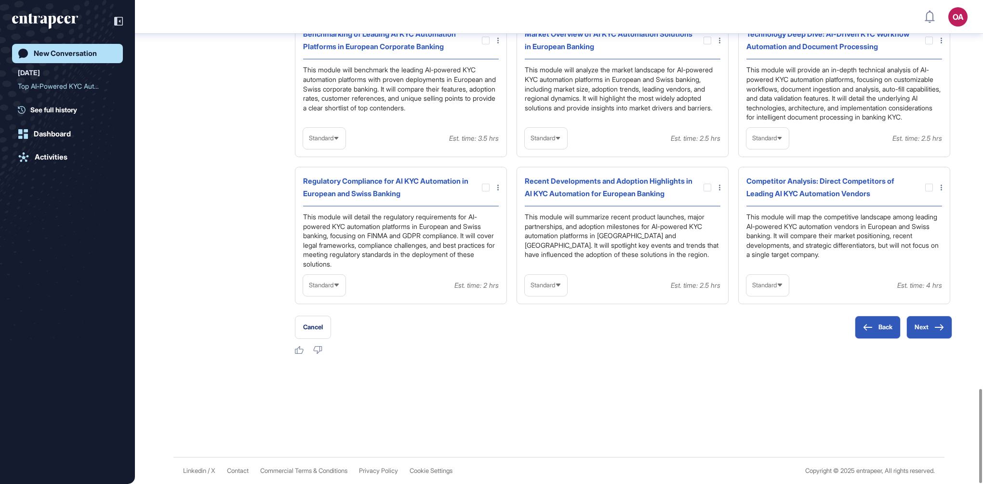
scroll to position [1995, 0]
click at [933, 326] on button "Next" at bounding box center [929, 327] width 46 height 23
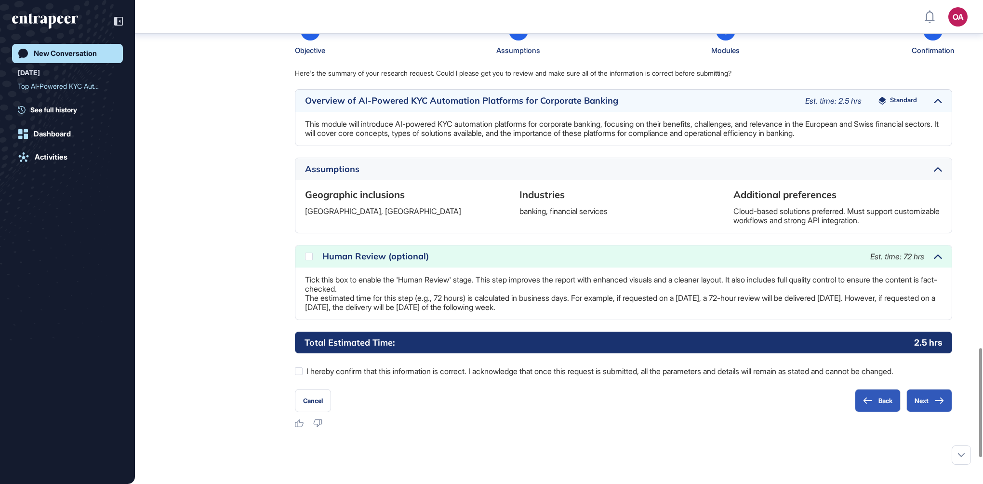
scroll to position [1578, 0]
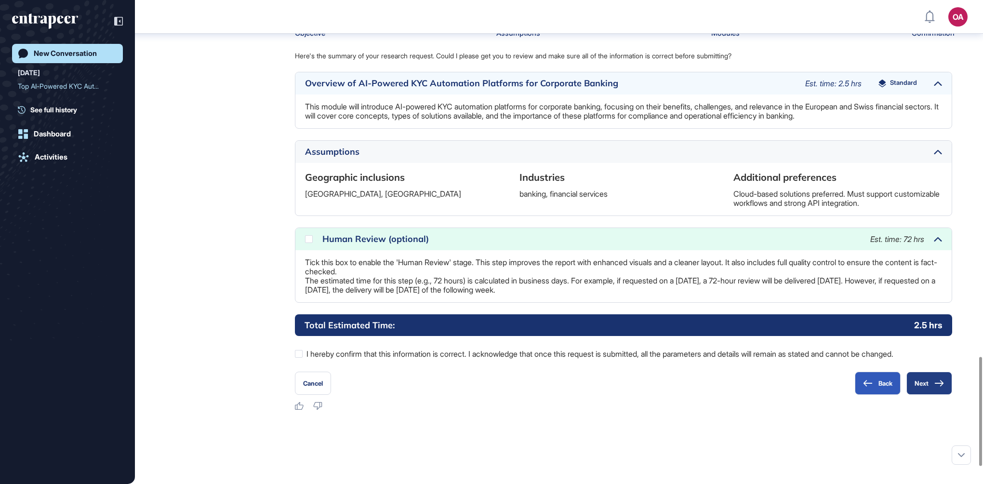
click at [939, 386] on icon at bounding box center [939, 383] width 9 height 6
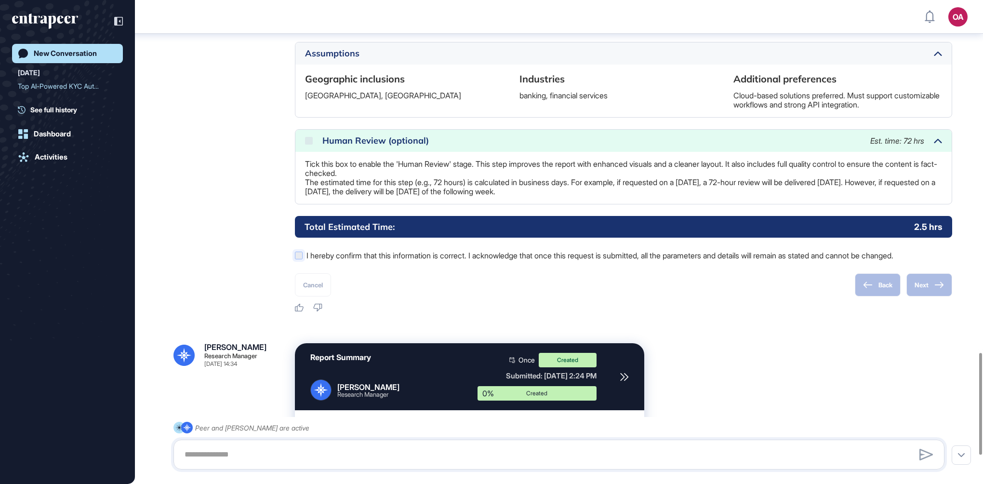
scroll to position [1570, 0]
